Goal: Task Accomplishment & Management: Manage account settings

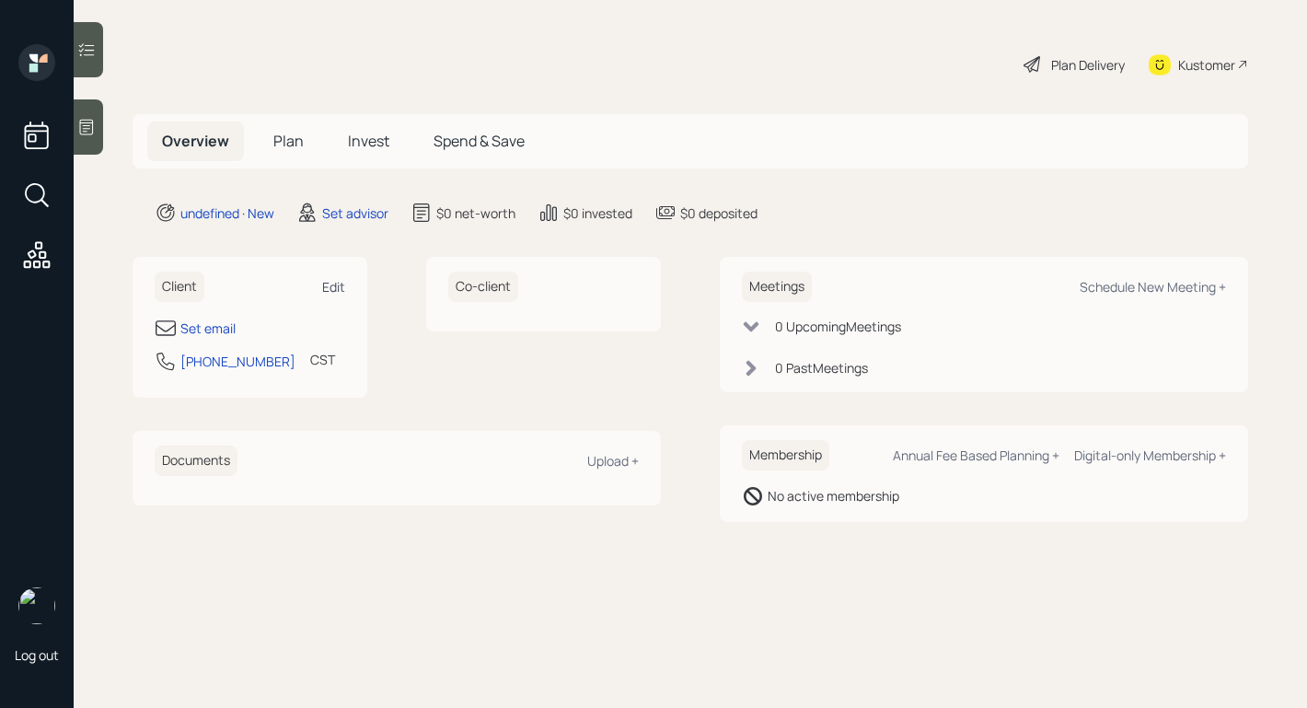
click at [331, 285] on div "Edit" at bounding box center [333, 286] width 23 height 17
select select "America/[GEOGRAPHIC_DATA]"
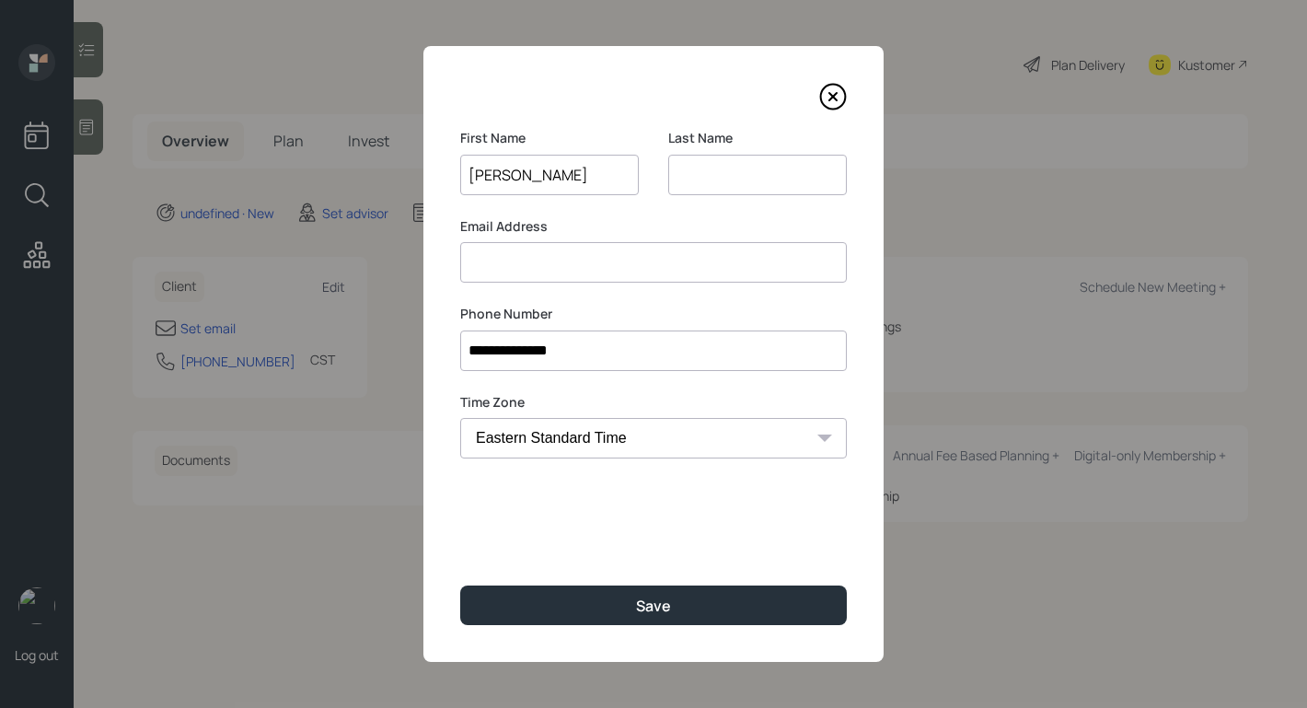
type input "[PERSON_NAME]"
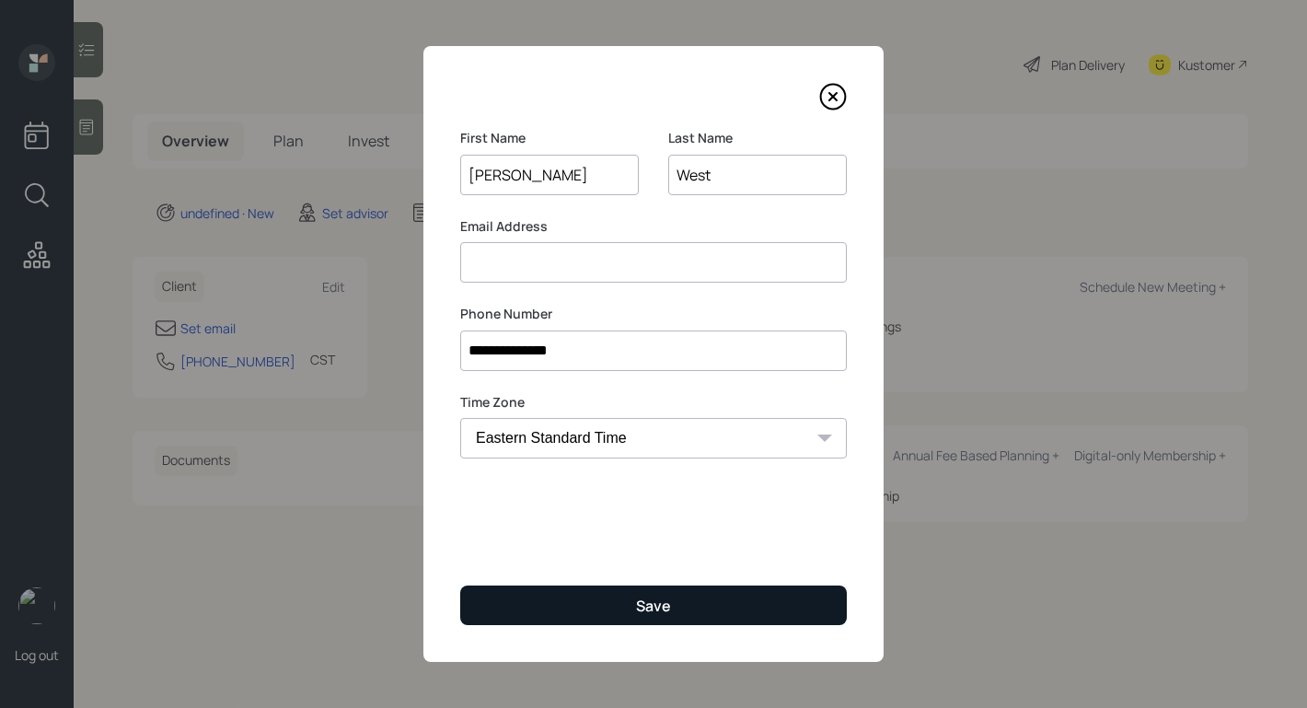
type input "West"
click at [751, 606] on button "Save" at bounding box center [653, 606] width 387 height 40
